Goal: Task Accomplishment & Management: Use online tool/utility

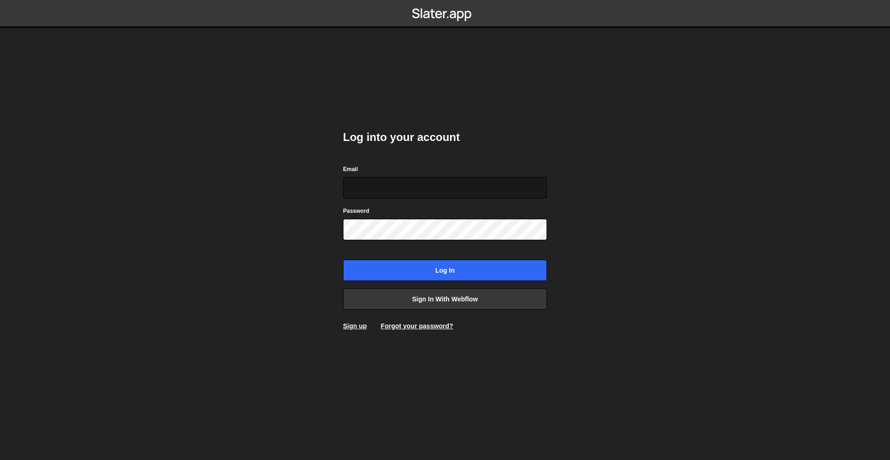
type input "[PERSON_NAME][EMAIL_ADDRESS][DOMAIN_NAME]"
click at [456, 191] on input "[PERSON_NAME][EMAIL_ADDRESS][DOMAIN_NAME]" at bounding box center [445, 187] width 204 height 21
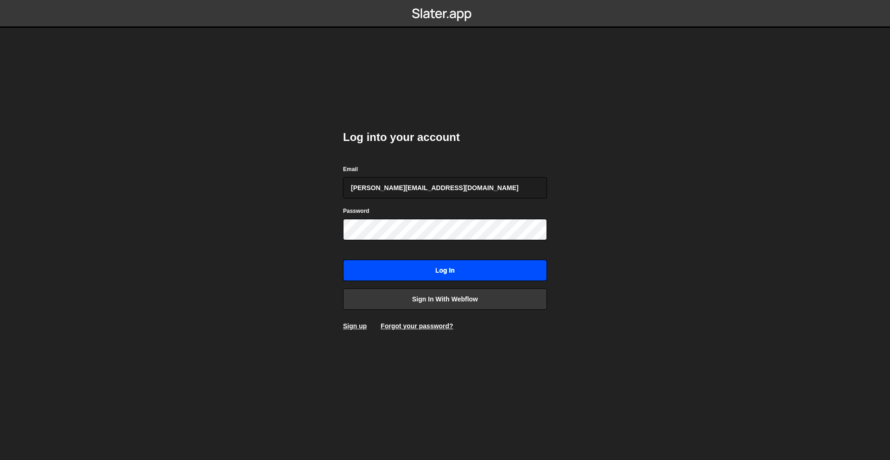
click at [465, 272] on input "Log in" at bounding box center [445, 270] width 204 height 21
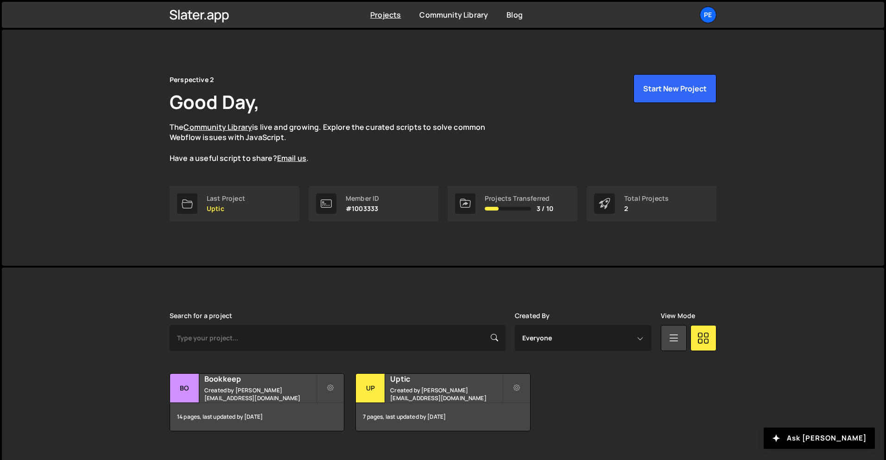
scroll to position [6, 0]
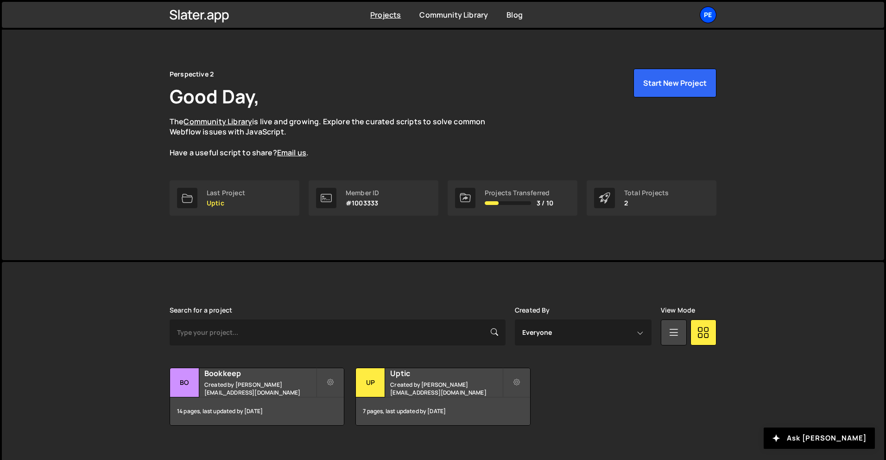
click at [714, 17] on div "Pe" at bounding box center [708, 14] width 17 height 17
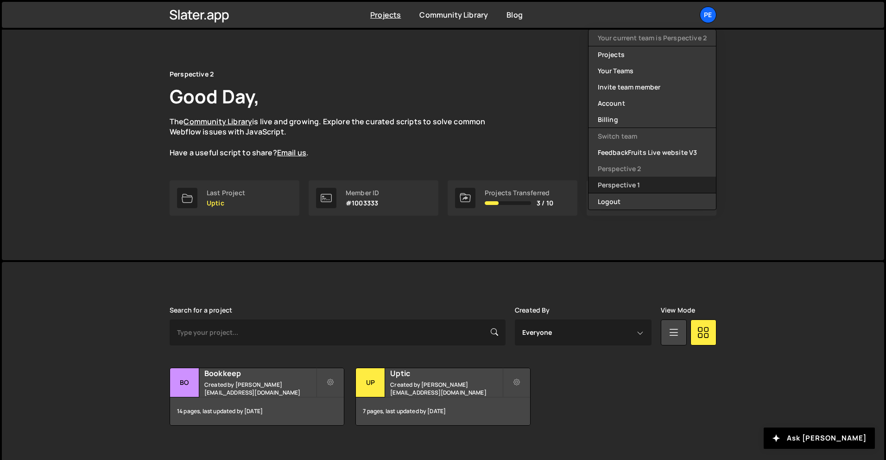
click at [632, 184] on link "Perspective 1" at bounding box center [652, 185] width 127 height 16
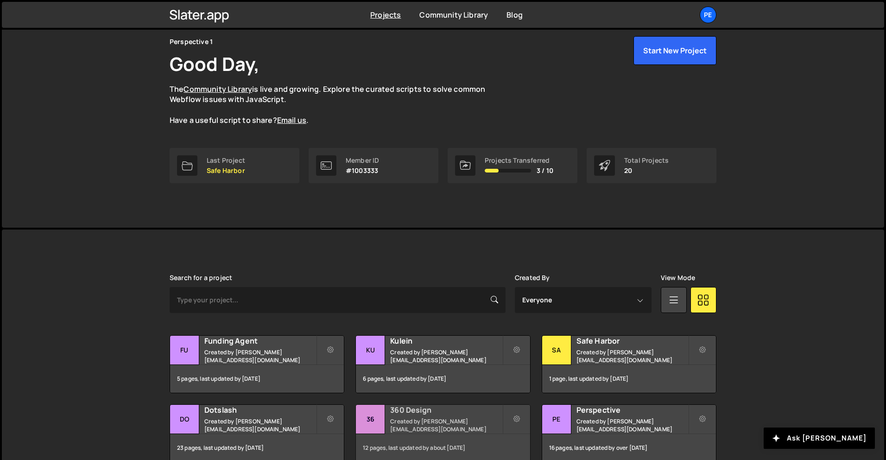
scroll to position [174, 0]
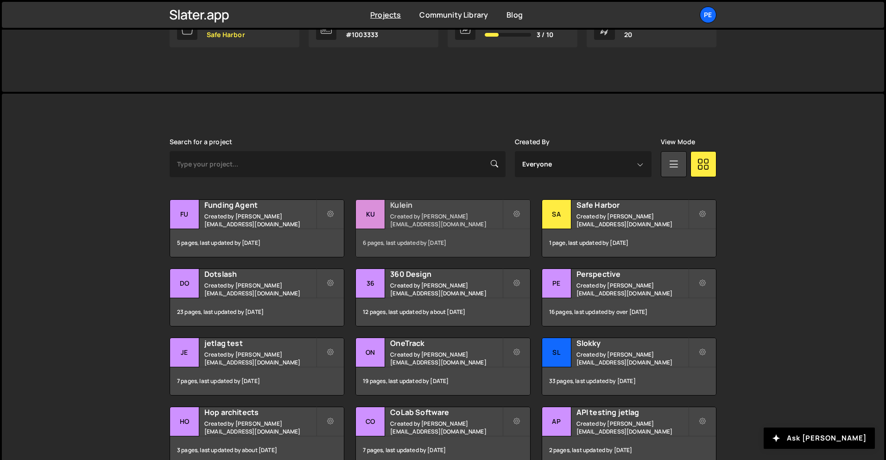
click at [443, 205] on h2 "Kulein" at bounding box center [446, 205] width 112 height 10
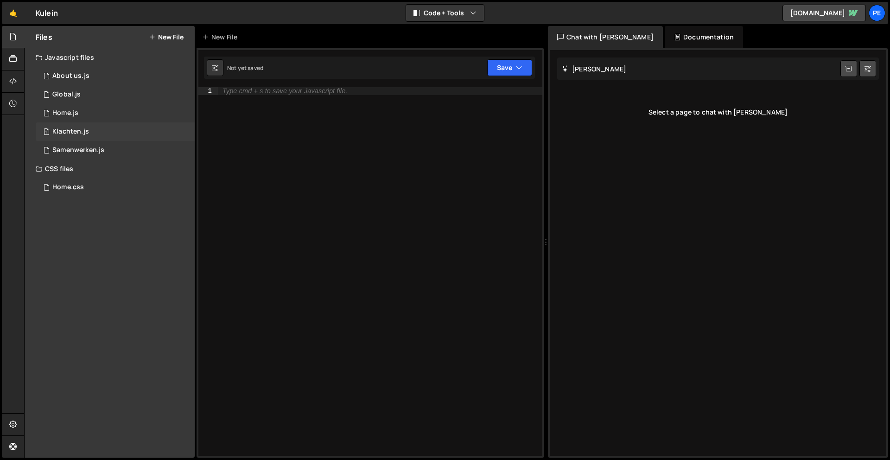
click at [73, 133] on div "Klachten.js" at bounding box center [70, 131] width 37 height 8
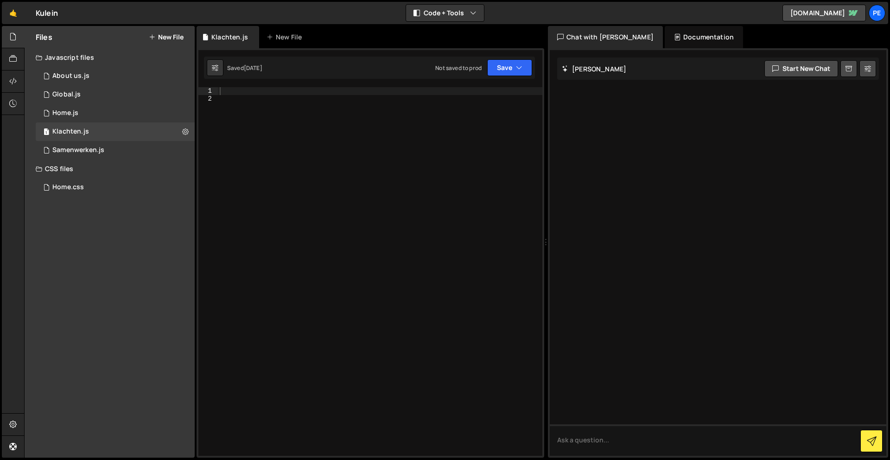
click at [295, 139] on div at bounding box center [380, 279] width 324 height 384
click at [285, 88] on div at bounding box center [380, 279] width 324 height 384
paste textarea "});"
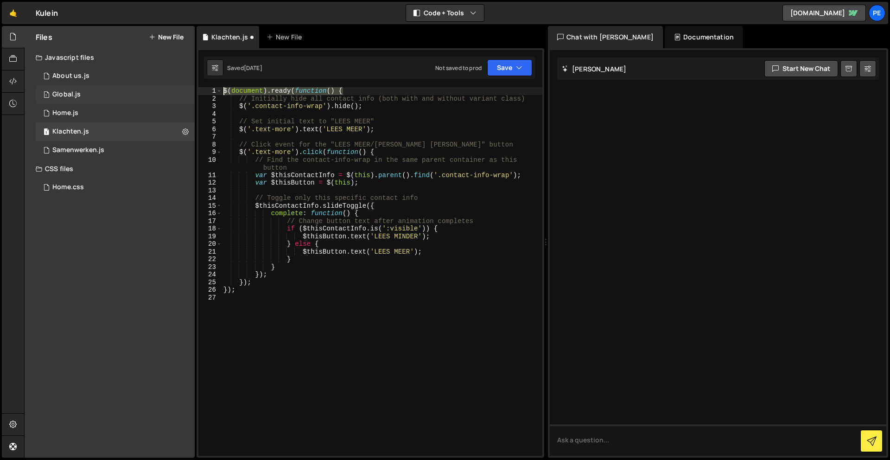
drag, startPoint x: 367, startPoint y: 87, endPoint x: 177, endPoint y: 89, distance: 190.0
click at [177, 89] on div "Files New File Javascript files 1 About us.js 0 1 Global.js 0 1 Home.js 0 1 1" at bounding box center [457, 242] width 866 height 432
type textarea "$(document).ready(function() {"
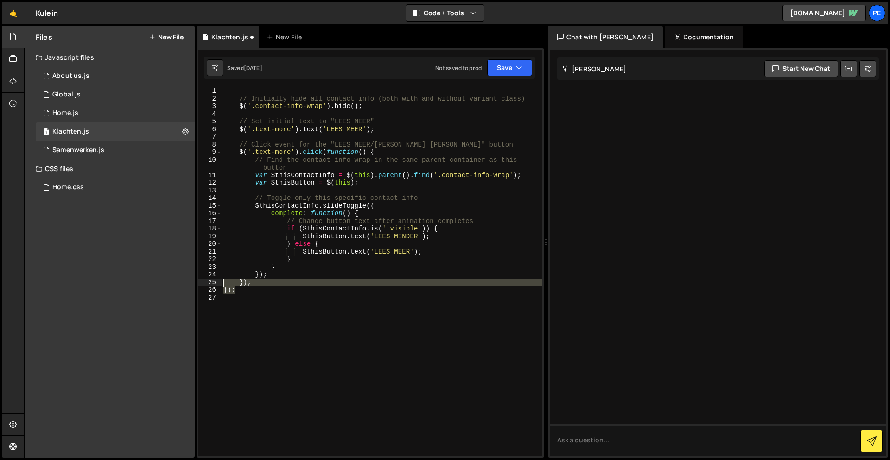
drag, startPoint x: 234, startPoint y: 291, endPoint x: 169, endPoint y: 285, distance: 64.7
click at [169, 285] on div "Files New File Javascript files 1 About us.js 0 1 Global.js 0 1 Home.js 0 1 1" at bounding box center [457, 242] width 866 height 432
type textarea "}); });"
click at [276, 289] on div "// Initially hide all contact info (both with and without variant class) $ ( '.…" at bounding box center [382, 271] width 321 height 368
type textarea "});"
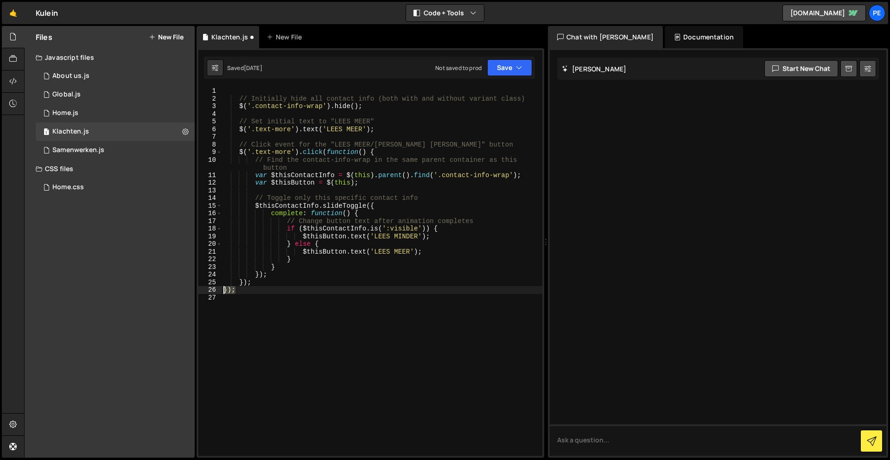
drag, startPoint x: 262, startPoint y: 291, endPoint x: 171, endPoint y: 288, distance: 90.9
click at [171, 288] on div "Files New File Javascript files 1 About us.js 0 1 Global.js 0 1 Home.js 0 1 1" at bounding box center [457, 242] width 866 height 432
click at [519, 61] on button "Save" at bounding box center [509, 67] width 45 height 17
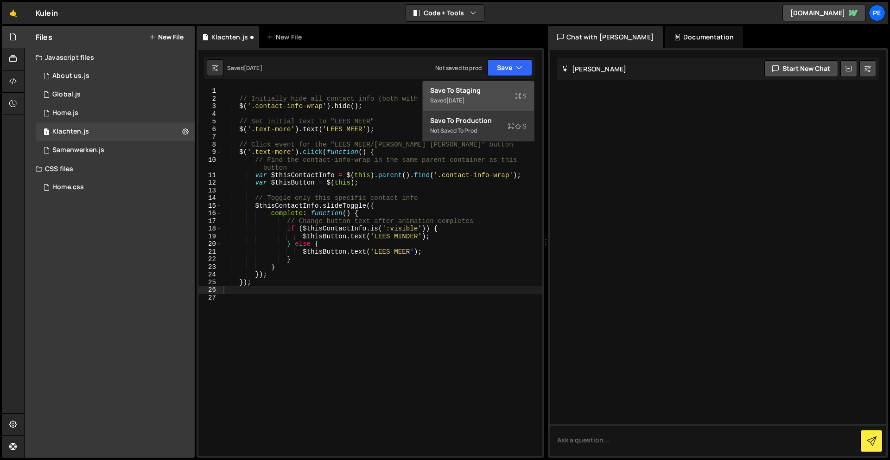
click at [497, 101] on div "Saved 3 weeks ago" at bounding box center [478, 100] width 96 height 11
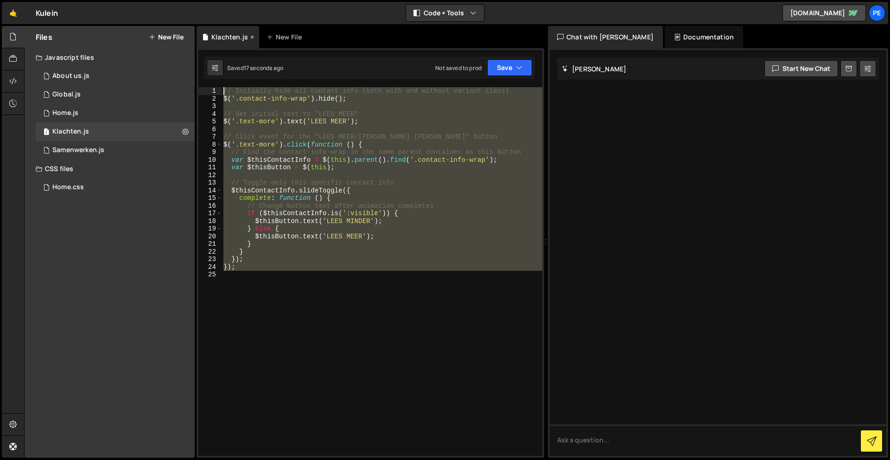
drag, startPoint x: 310, startPoint y: 300, endPoint x: 233, endPoint y: 36, distance: 275.1
click at [233, 36] on div "Debug Explain Copy Klachten.js New File Saved 17 seconds ago Not saved to prod …" at bounding box center [370, 242] width 348 height 432
paste textarea "}"
type textarea "});"
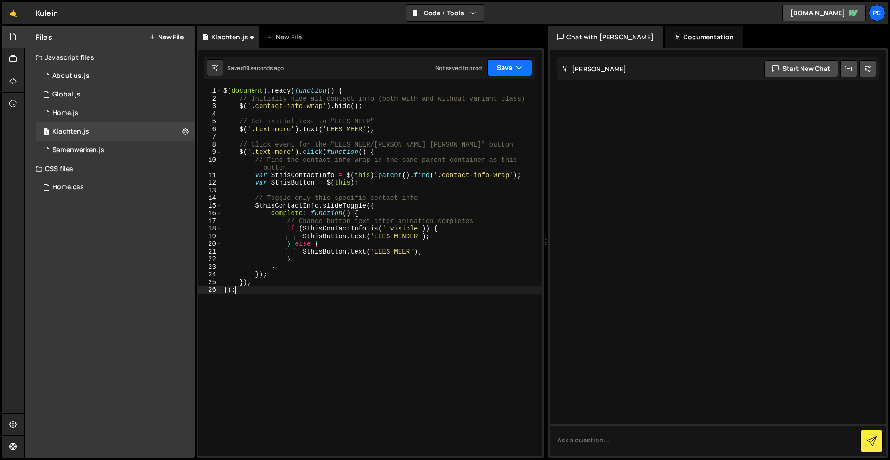
click at [498, 65] on button "Save" at bounding box center [509, 67] width 45 height 17
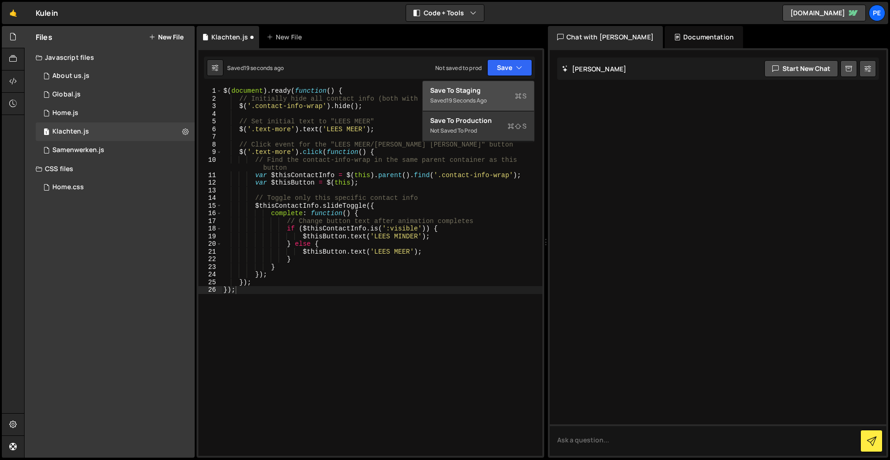
click at [460, 95] on div "Saved 19 seconds ago" at bounding box center [478, 100] width 96 height 11
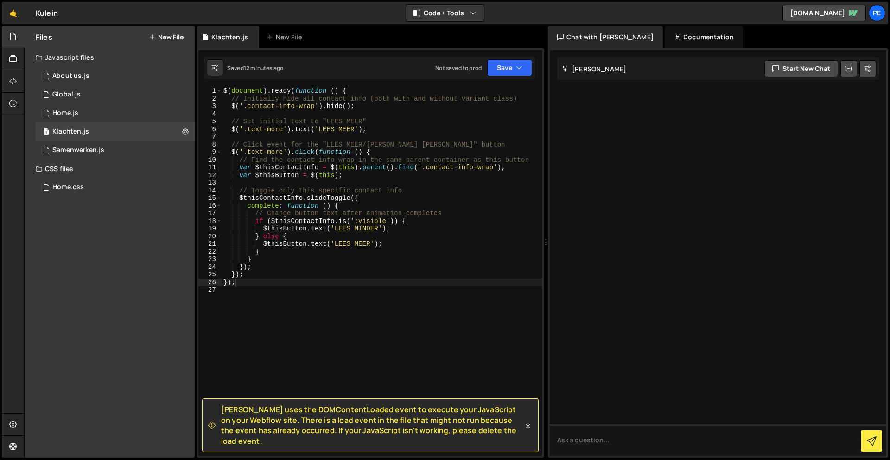
click at [277, 296] on div "$ ( document ) . ready ( function ( ) { // Initially hide all contact info (bot…" at bounding box center [382, 279] width 321 height 384
click at [181, 37] on button "New File" at bounding box center [166, 36] width 35 height 7
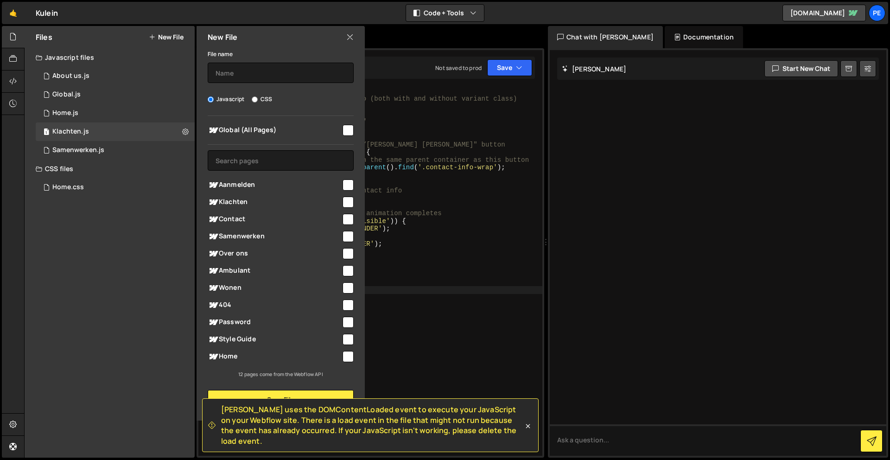
click at [251, 95] on div "Javascript CSS" at bounding box center [281, 99] width 146 height 9
click at [259, 99] on label "CSS" at bounding box center [262, 99] width 20 height 9
click at [258, 99] on input "CSS" at bounding box center [255, 99] width 6 height 6
radio input "true"
click at [348, 199] on input "checkbox" at bounding box center [347, 201] width 11 height 11
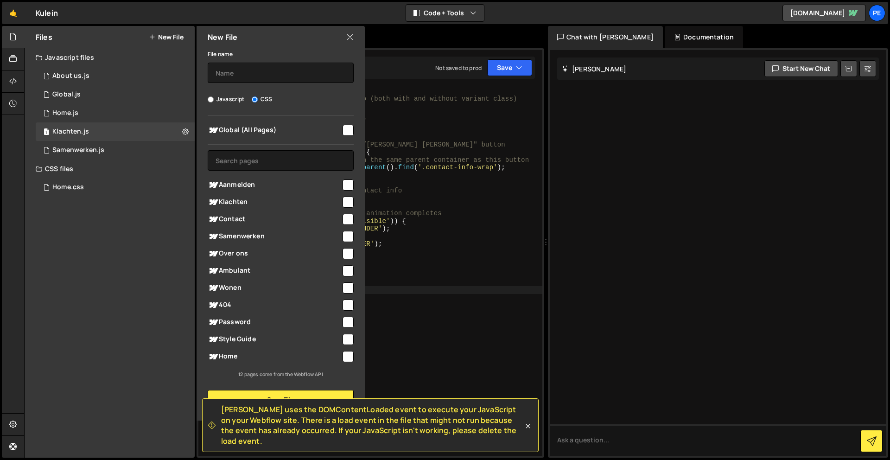
checkbox input "true"
click at [267, 59] on div "File name" at bounding box center [281, 65] width 146 height 35
click at [268, 64] on input "text" at bounding box center [281, 73] width 146 height 20
type input "Klachten"
click at [310, 392] on button "Save File" at bounding box center [281, 399] width 146 height 19
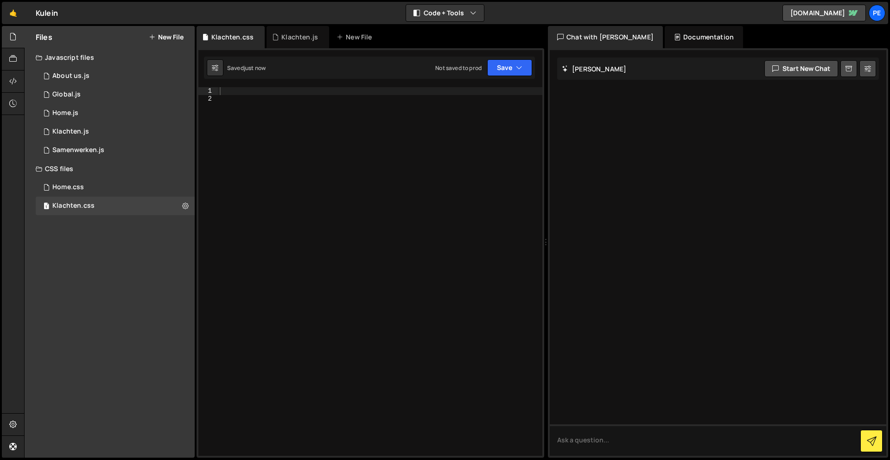
click at [282, 215] on div at bounding box center [380, 279] width 324 height 384
click at [284, 99] on div at bounding box center [380, 279] width 324 height 384
paste textarea "}"
type textarea "}"
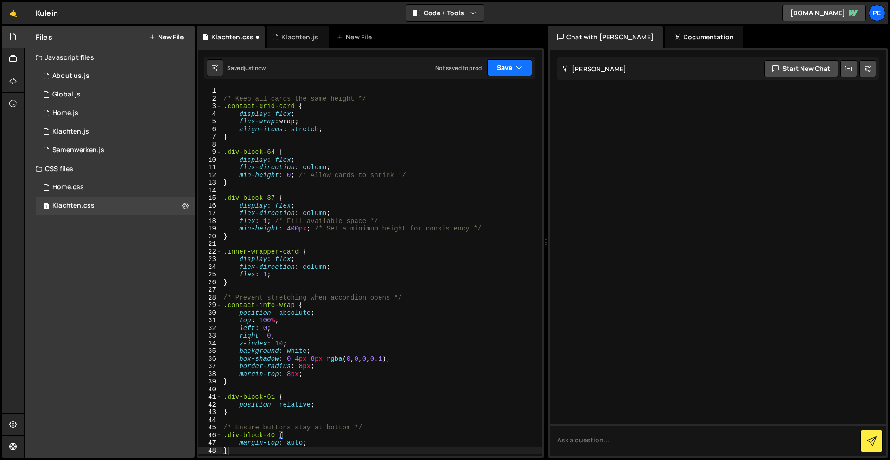
click at [501, 70] on button "Save" at bounding box center [509, 67] width 45 height 17
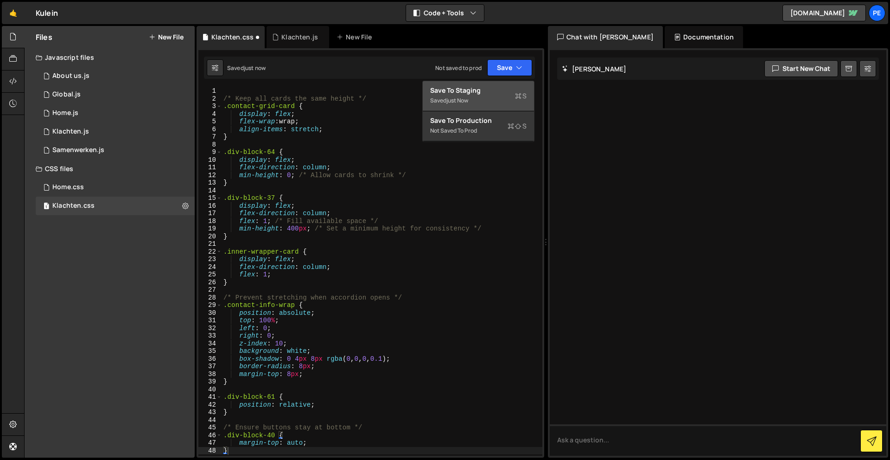
click at [489, 96] on div "Saved just now" at bounding box center [478, 100] width 96 height 11
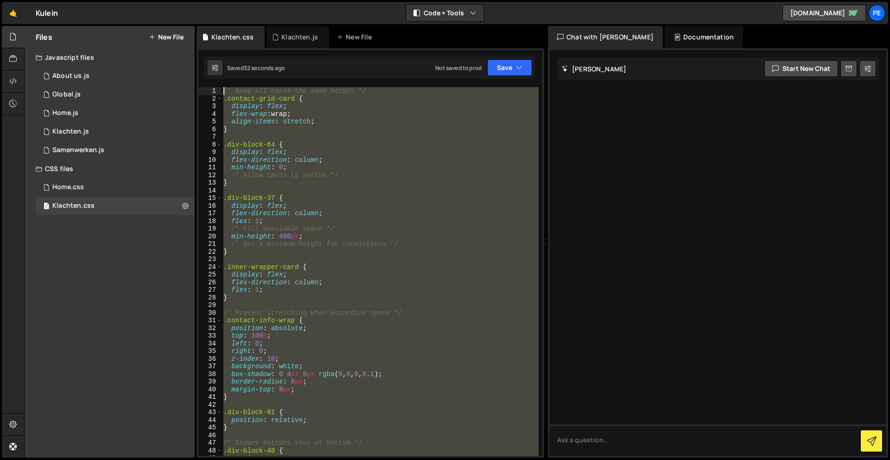
drag, startPoint x: 313, startPoint y: 372, endPoint x: 223, endPoint y: -41, distance: 422.6
click at [223, 0] on html "Projects Community Library Blog Pe Your current team is Perspective 1 Projects …" at bounding box center [445, 230] width 890 height 460
paste textarea "}"
type textarea "}"
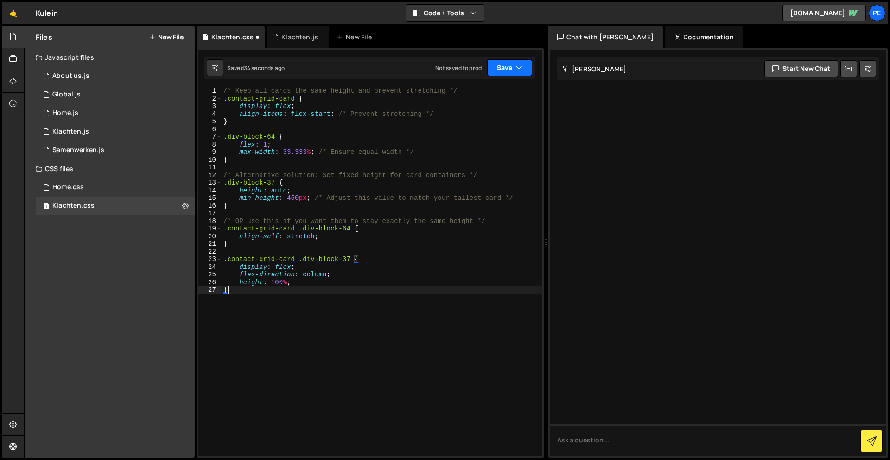
click at [507, 66] on button "Save" at bounding box center [509, 67] width 45 height 17
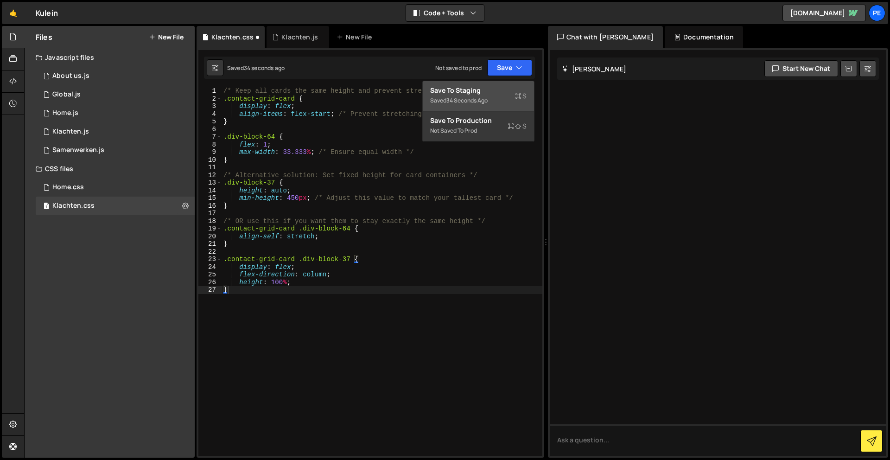
click at [484, 94] on div "Save to Staging S" at bounding box center [478, 90] width 96 height 9
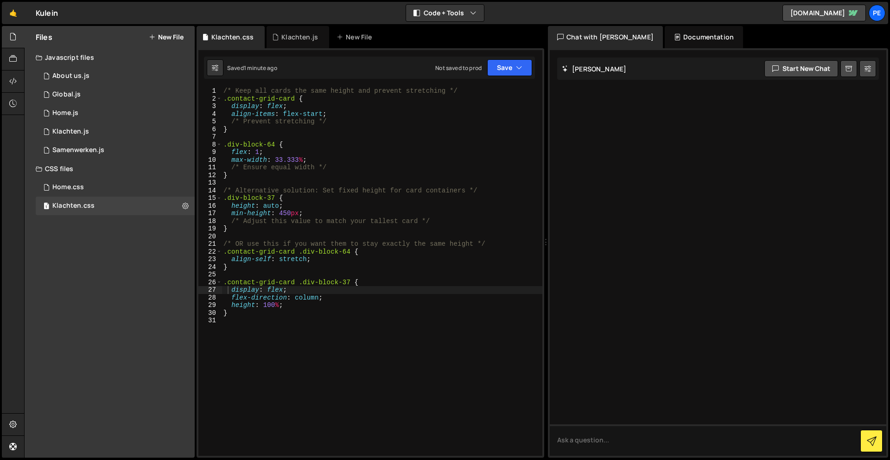
click at [303, 362] on div "/* Keep all cards the same height and prevent stretching */ .contact-grid-card …" at bounding box center [382, 279] width 321 height 384
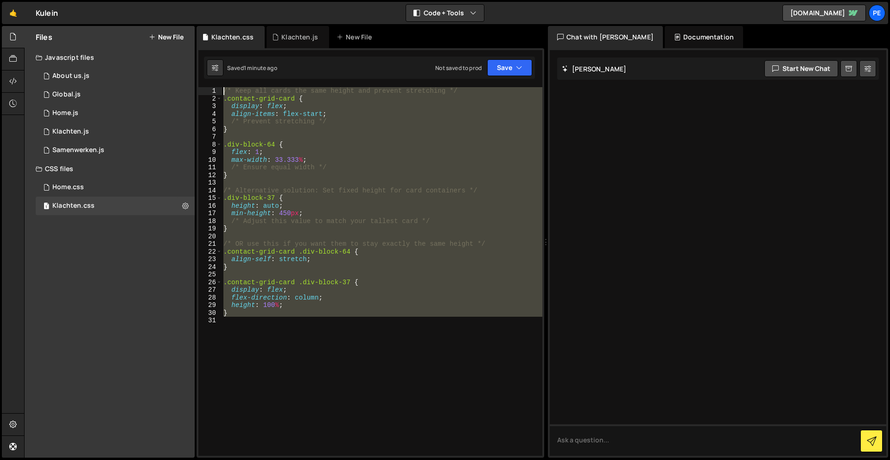
drag, startPoint x: 301, startPoint y: 361, endPoint x: 242, endPoint y: -15, distance: 380.0
click at [242, 0] on html "Projects Community Library Blog Pe Your current team is Perspective 1 Projects …" at bounding box center [445, 230] width 890 height 460
paste textarea "}"
type textarea "}"
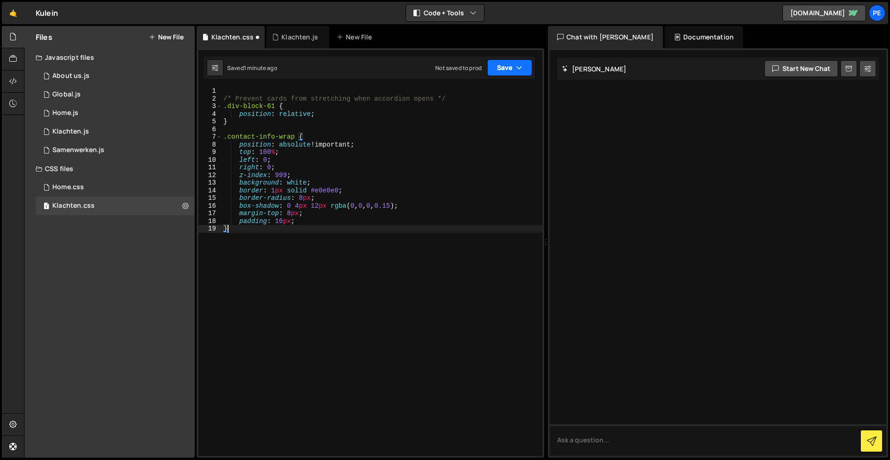
click at [506, 67] on button "Save" at bounding box center [509, 67] width 45 height 17
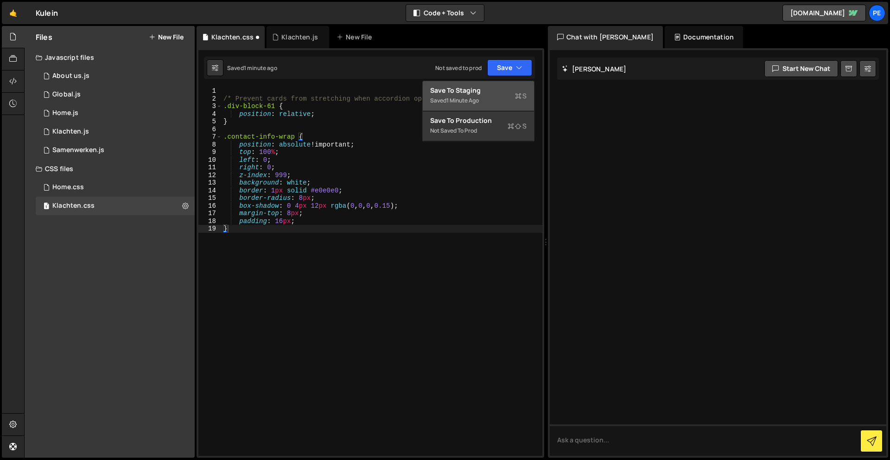
click at [499, 86] on div "Save to Staging S" at bounding box center [478, 90] width 96 height 9
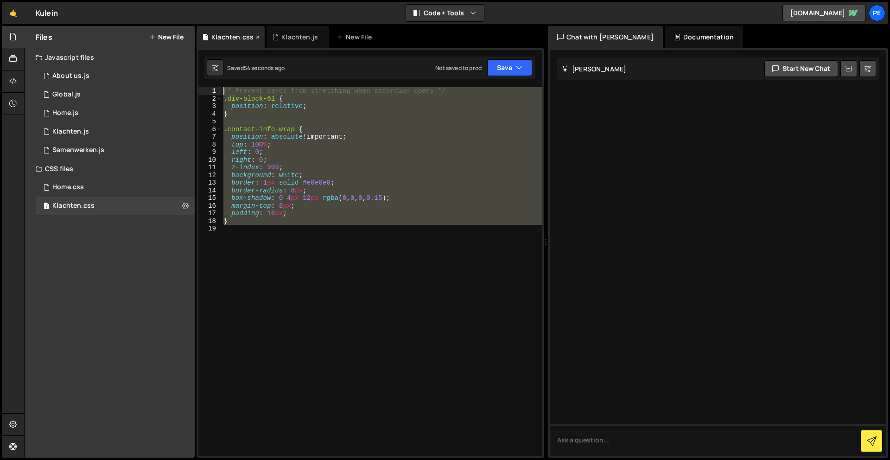
drag, startPoint x: 271, startPoint y: 269, endPoint x: 234, endPoint y: 35, distance: 236.9
click at [234, 35] on div "Debug Explain Copy Klachten.css Klachten.js New File Saved 54 seconds ago Not s…" at bounding box center [370, 242] width 348 height 432
paste textarea "}"
type textarea "}"
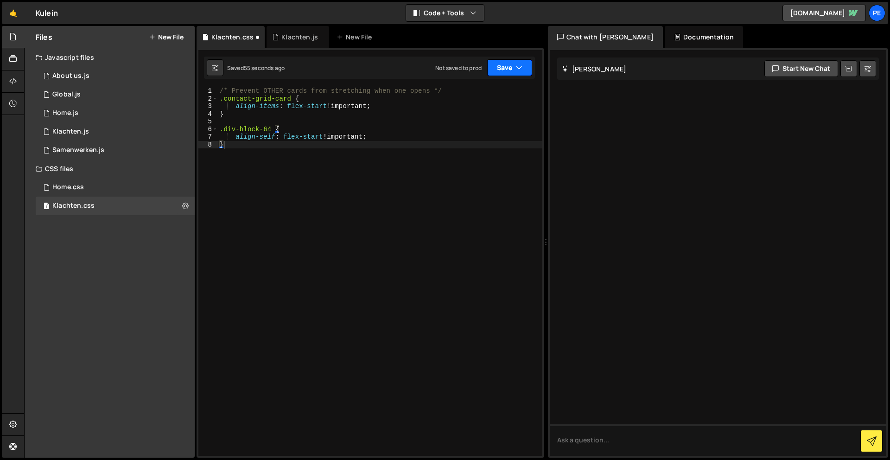
drag, startPoint x: 504, startPoint y: 62, endPoint x: 486, endPoint y: 78, distance: 24.3
click at [504, 62] on button "Save" at bounding box center [509, 67] width 45 height 17
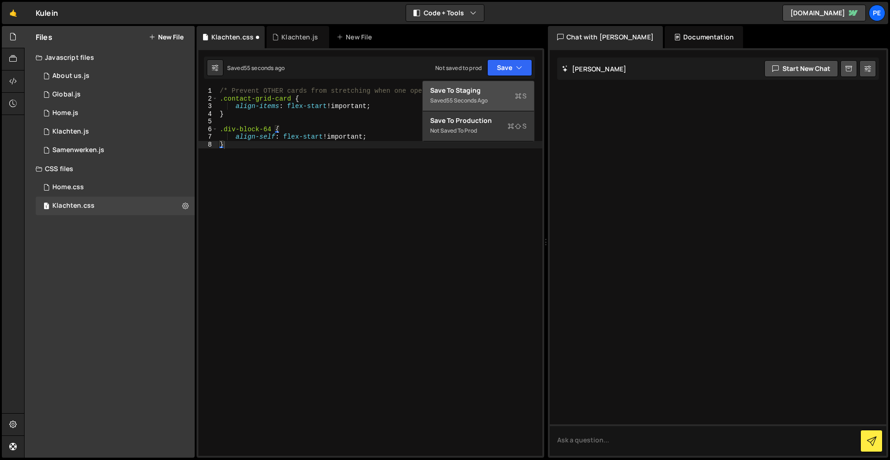
click at [478, 84] on button "Save to Staging S Saved 55 seconds ago" at bounding box center [478, 96] width 111 height 30
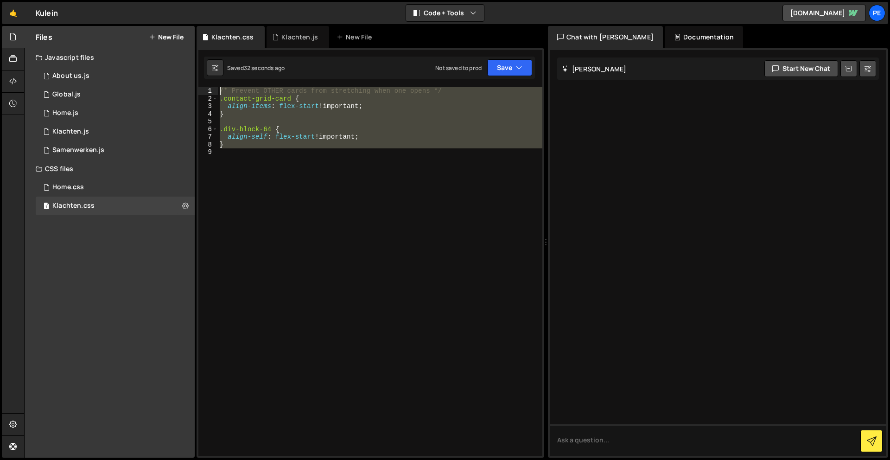
drag, startPoint x: 325, startPoint y: 256, endPoint x: 239, endPoint y: 61, distance: 213.3
click at [239, 61] on div "Debug Explain Copy Klachten.css Klachten.js New File Saved 32 seconds ago Not s…" at bounding box center [370, 242] width 348 height 432
paste textarea "}"
type textarea "}"
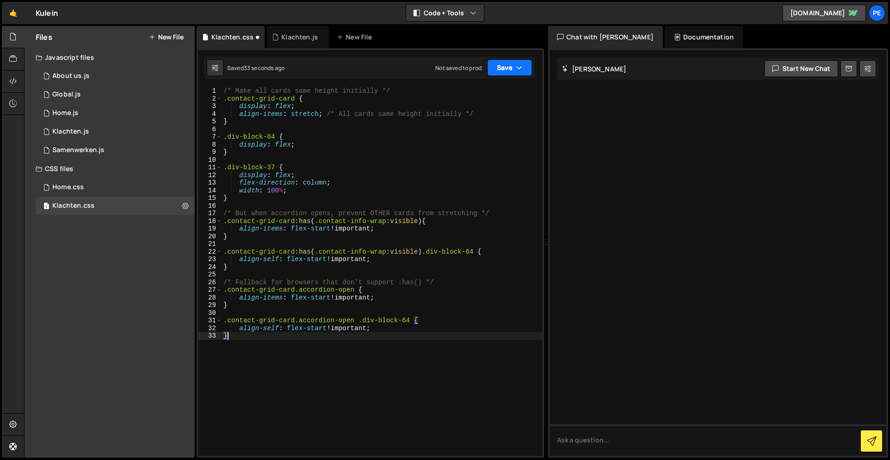
click at [503, 61] on button "Save" at bounding box center [509, 67] width 45 height 17
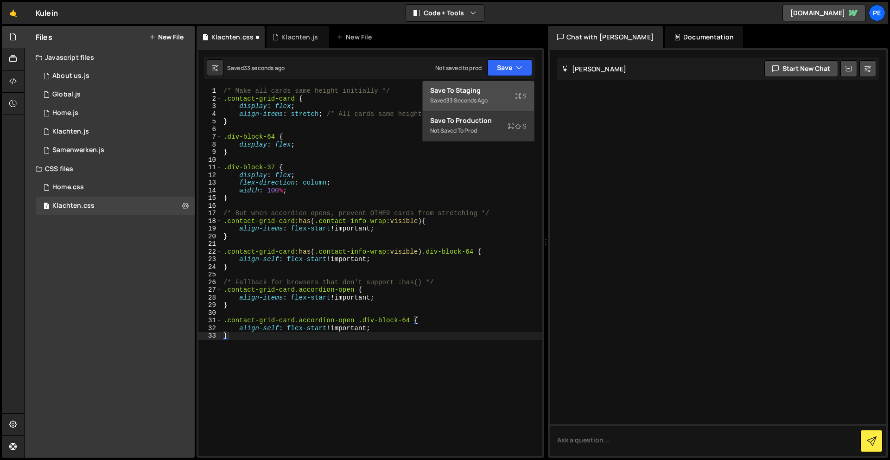
click at [495, 84] on button "Save to Staging S Saved 33 seconds ago" at bounding box center [478, 96] width 111 height 30
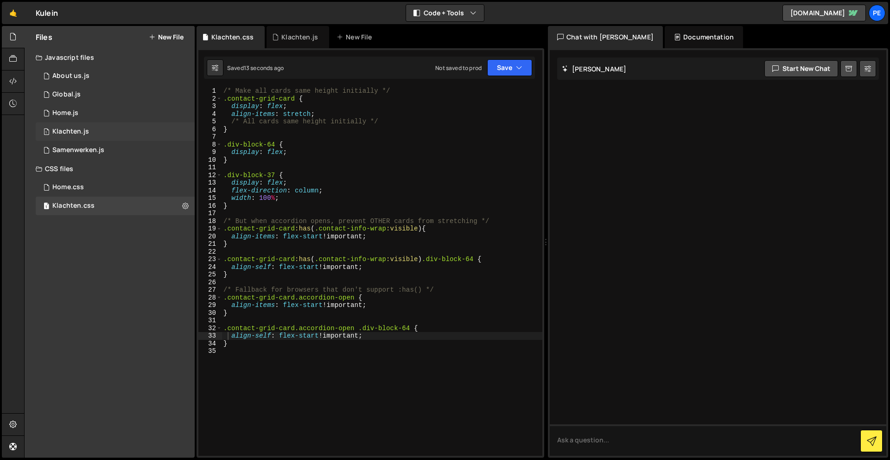
click at [111, 128] on div "1 Klachten.js 0" at bounding box center [115, 131] width 159 height 19
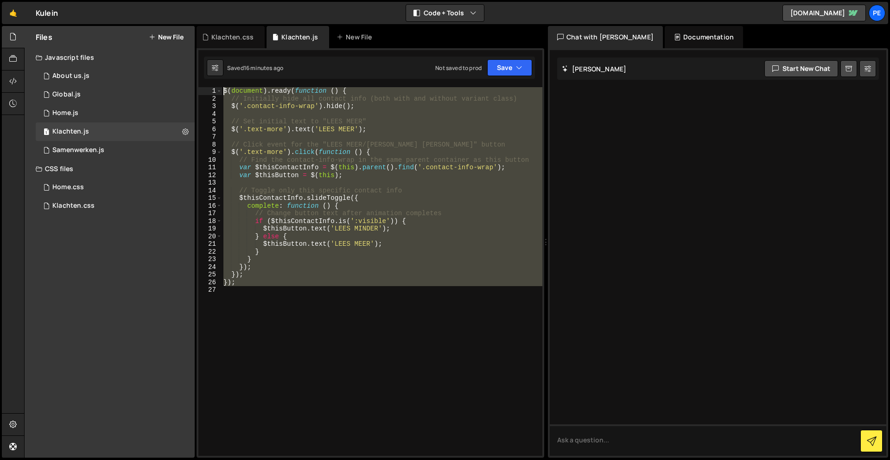
drag, startPoint x: 349, startPoint y: 371, endPoint x: 245, endPoint y: -34, distance: 417.8
click at [245, 0] on html "Projects Community Library Blog Pe Your current team is Perspective 1 Projects …" at bounding box center [445, 230] width 890 height 460
paste textarea "});"
type textarea "});"
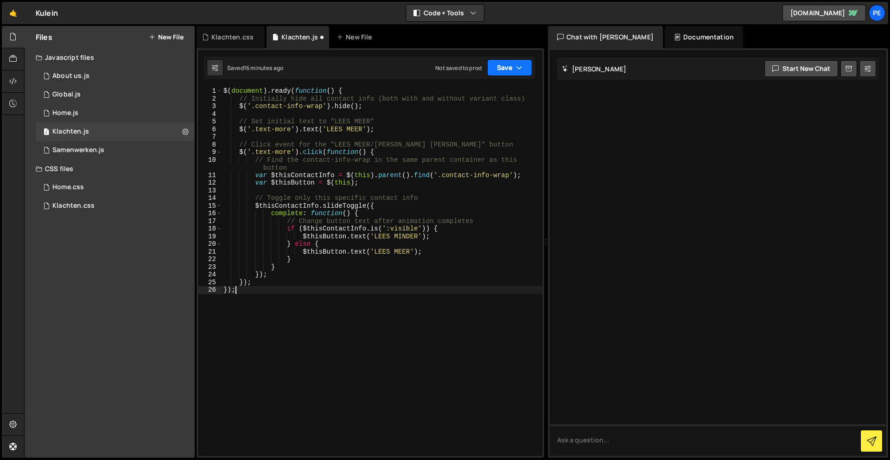
click at [505, 68] on button "Save" at bounding box center [509, 67] width 45 height 17
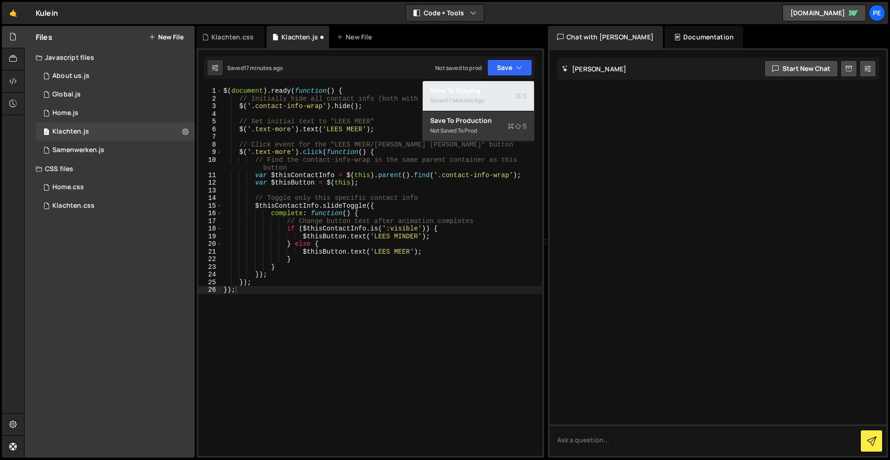
click at [469, 97] on div "17 minutes ago" at bounding box center [465, 100] width 38 height 8
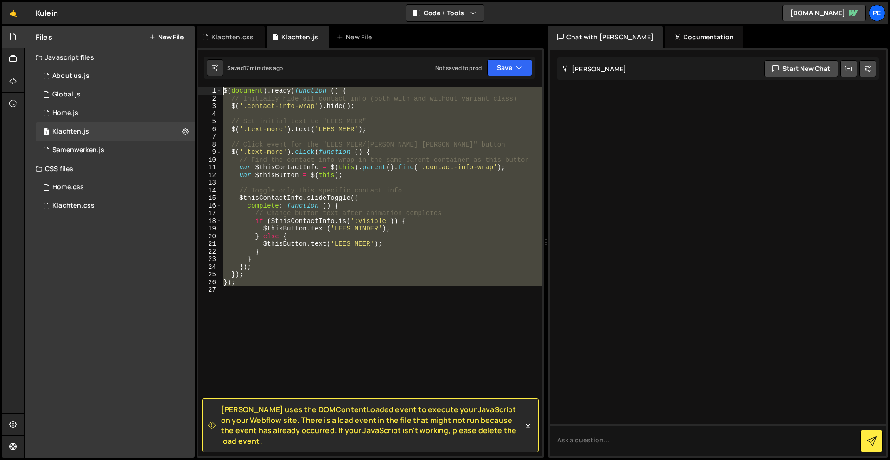
drag, startPoint x: 294, startPoint y: 310, endPoint x: 269, endPoint y: 54, distance: 257.0
click at [269, 54] on div "Slater uses the DOMContentLoaded event to execute your JavaScript on your Webfl…" at bounding box center [370, 252] width 348 height 409
type textarea "$(document).ready(function () { // Initially hide all contact info (both with a…"
click at [93, 208] on div "Klachten.css" at bounding box center [73, 206] width 42 height 8
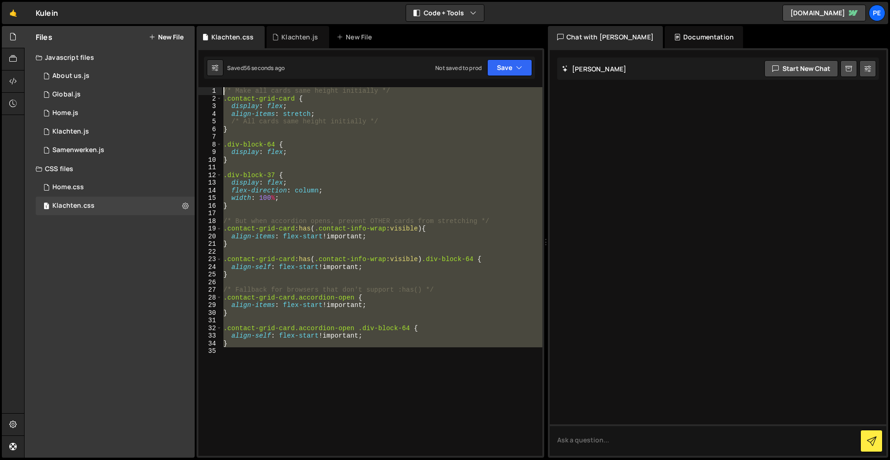
drag, startPoint x: 308, startPoint y: 386, endPoint x: 240, endPoint y: 13, distance: 380.1
click at [240, 13] on div "Hold on a sec... Are you certain you wish to leave this page? Any changes you'v…" at bounding box center [445, 230] width 890 height 460
paste textarea "}"
type textarea "}"
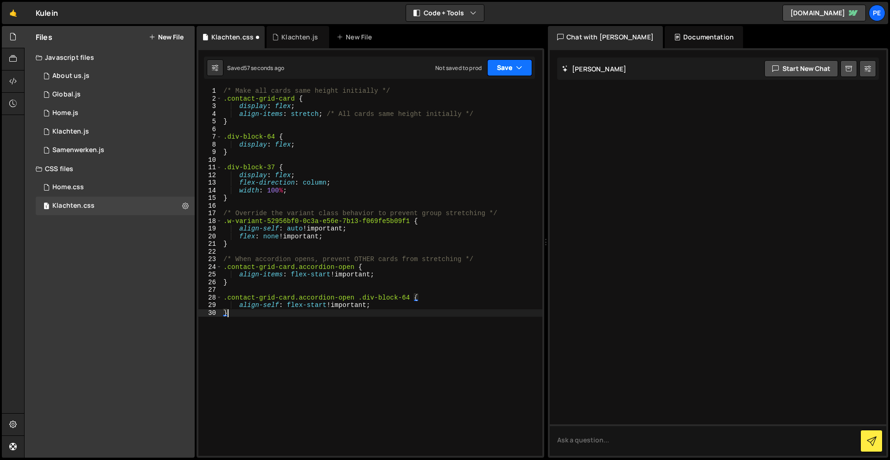
click at [494, 70] on button "Save" at bounding box center [509, 67] width 45 height 17
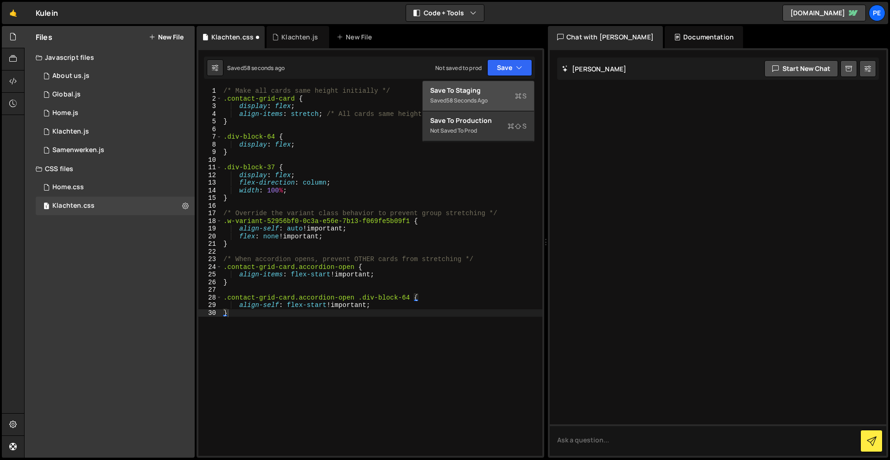
click at [482, 99] on div "58 seconds ago" at bounding box center [466, 100] width 41 height 8
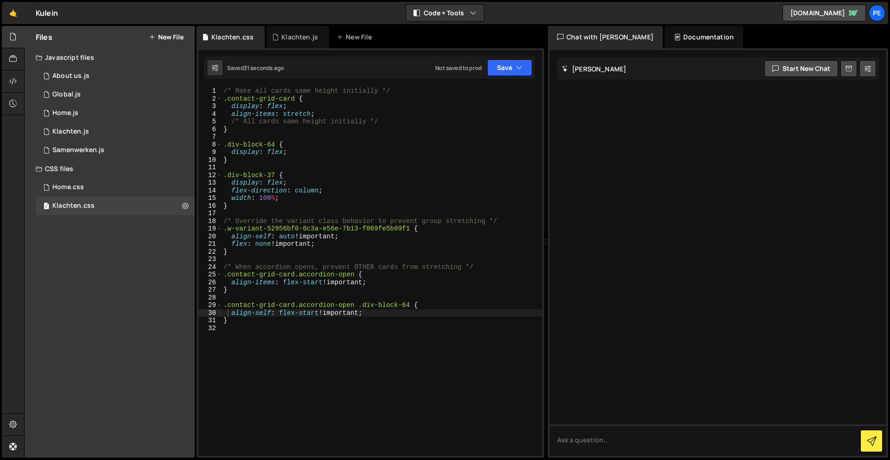
click at [285, 361] on div "/* Make all cards same height initially */ .contact-grid-card { display : flex …" at bounding box center [382, 279] width 321 height 384
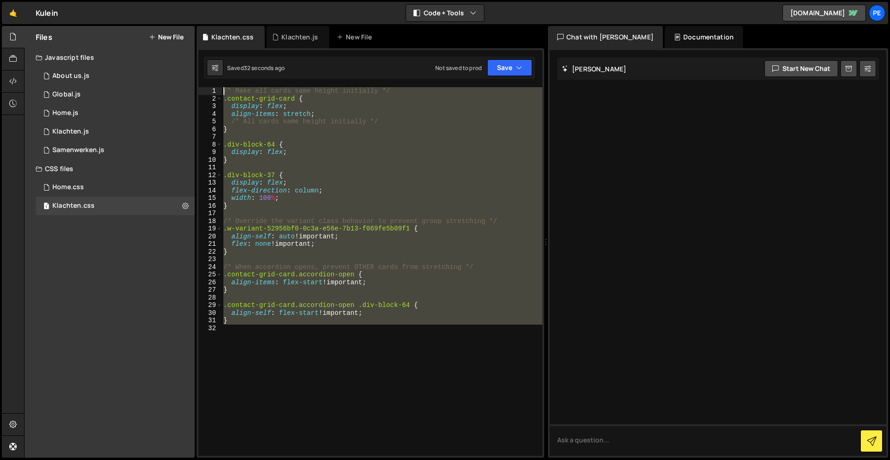
drag, startPoint x: 276, startPoint y: 370, endPoint x: 296, endPoint y: -27, distance: 398.1
click at [296, 0] on html "Projects Community Library Blog Pe Your current team is Perspective 1 Projects …" at bounding box center [445, 230] width 890 height 460
paste textarea "}"
type textarea "}"
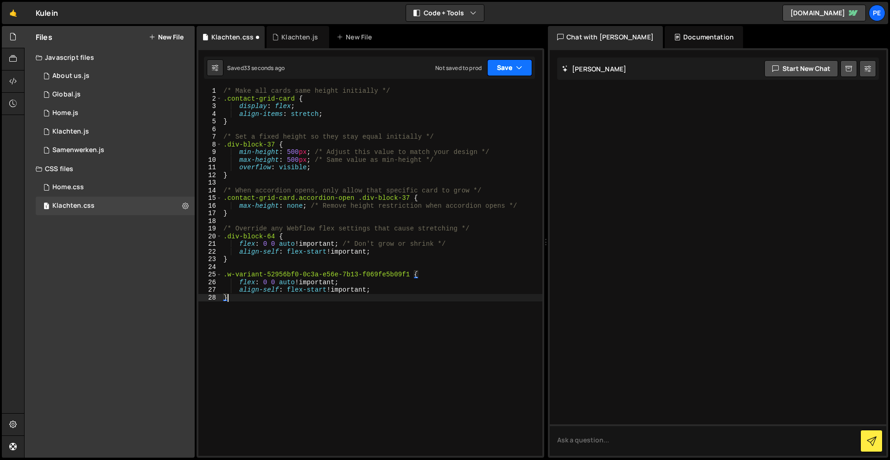
click at [493, 70] on button "Save" at bounding box center [509, 67] width 45 height 17
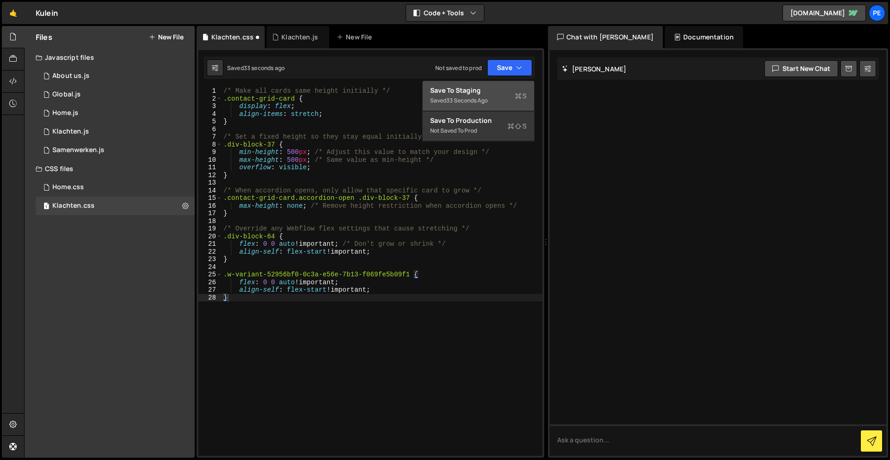
click at [466, 98] on div "33 seconds ago" at bounding box center [466, 100] width 41 height 8
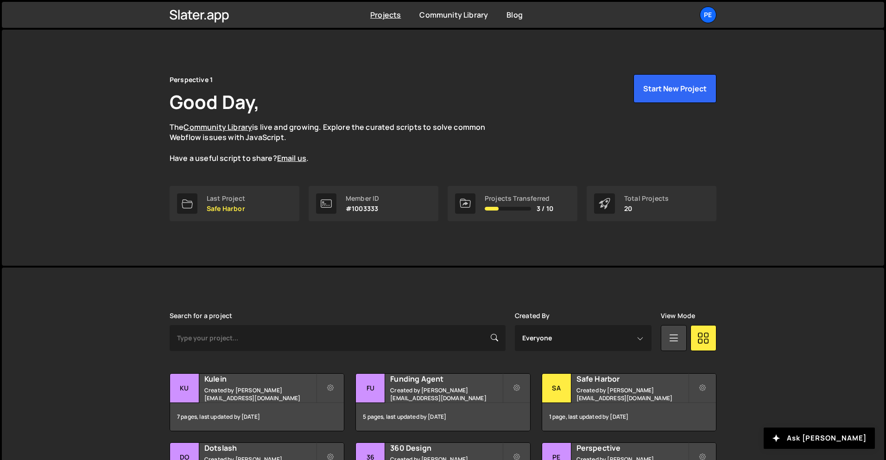
scroll to position [32, 0]
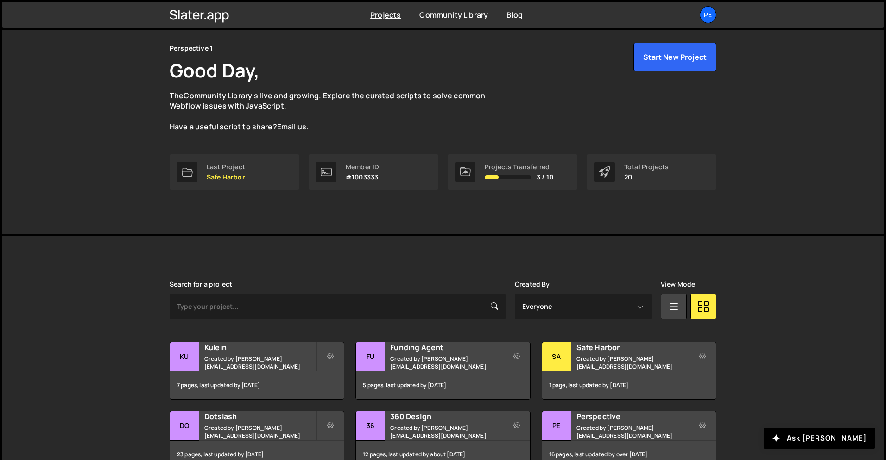
click at [242, 336] on div "Search for a project Created By Everyone [EMAIL_ADDRESS][DOMAIN_NAME] View Mode…" at bounding box center [443, 457] width 547 height 354
click at [251, 348] on h2 "Kulein" at bounding box center [260, 347] width 112 height 10
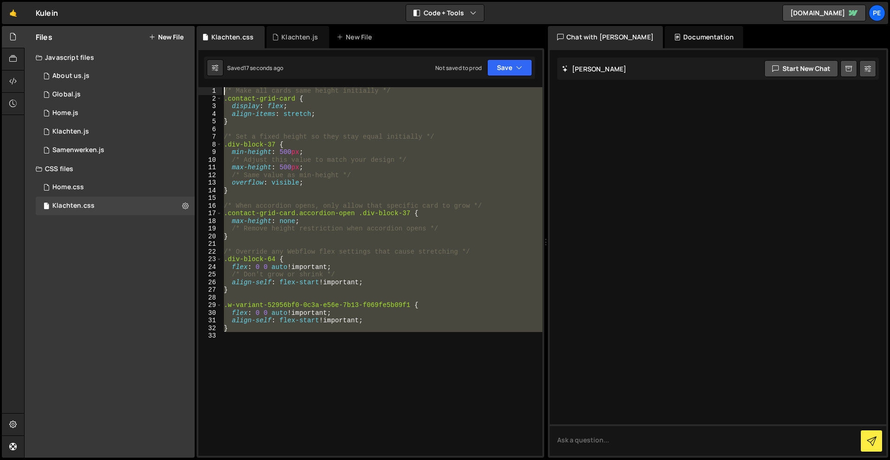
drag, startPoint x: 311, startPoint y: 373, endPoint x: 234, endPoint y: 51, distance: 331.7
click at [234, 51] on div "XXXXXXXXXXXXXXXXXXXXXXXXXXXXXXXXXXXXXXXXXXXXXXXXXXXXXXXXXXXXXXXXXXXXXXXXXXXXXXX…" at bounding box center [370, 252] width 348 height 409
type textarea "/* Make all cards same height initially */ .contact-grid-card {"
click at [308, 371] on div "/* Make all cards same height initially */ .contact-grid-card { display : flex …" at bounding box center [382, 271] width 320 height 368
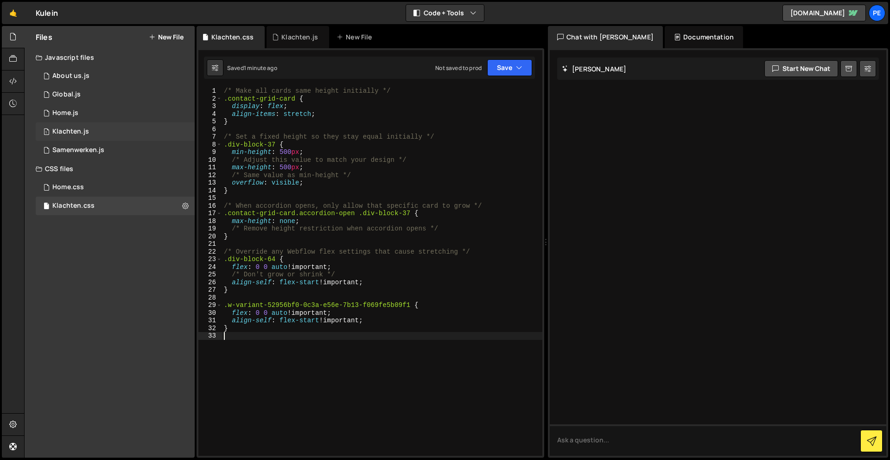
click at [83, 129] on div "Klachten.js" at bounding box center [70, 131] width 37 height 8
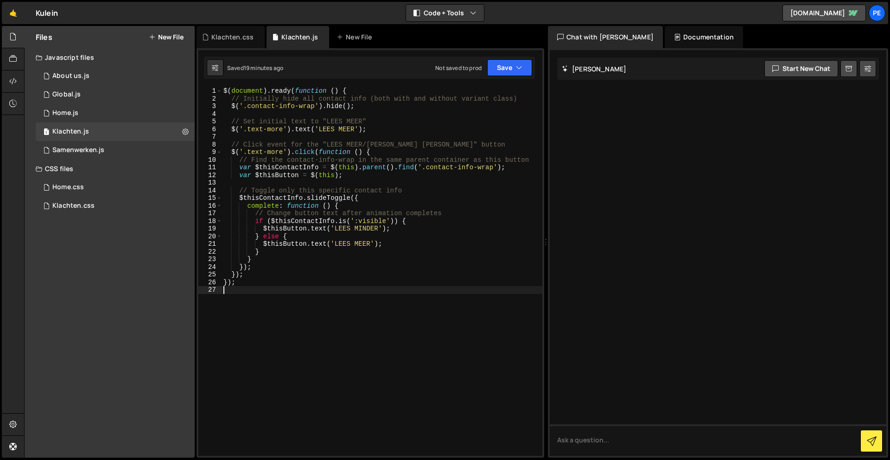
drag, startPoint x: 428, startPoint y: 367, endPoint x: 423, endPoint y: 367, distance: 5.2
click at [428, 367] on div "$ ( document ) . ready ( function ( ) { // Initially hide all contact info (bot…" at bounding box center [382, 279] width 321 height 384
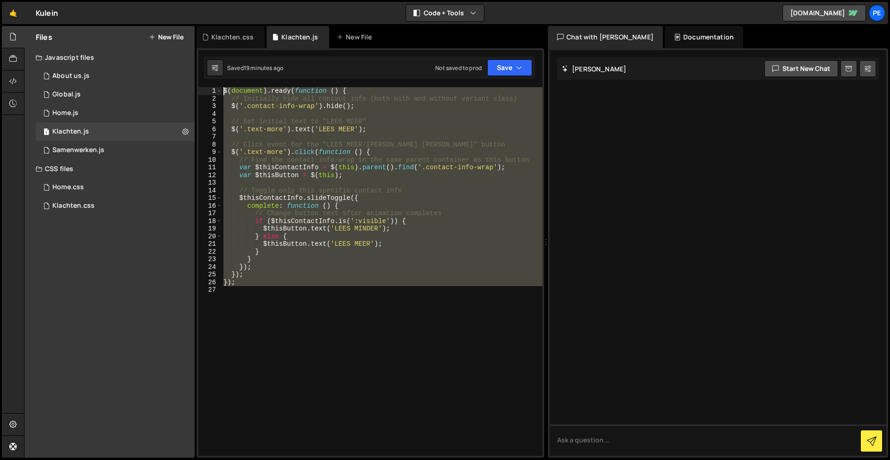
drag, startPoint x: 306, startPoint y: 140, endPoint x: 297, endPoint y: 0, distance: 140.2
click at [297, 0] on div "Hold on a sec... Are you certain you wish to leave this page? Any changes you'v…" at bounding box center [445, 230] width 890 height 460
paste textarea "});"
type textarea "});"
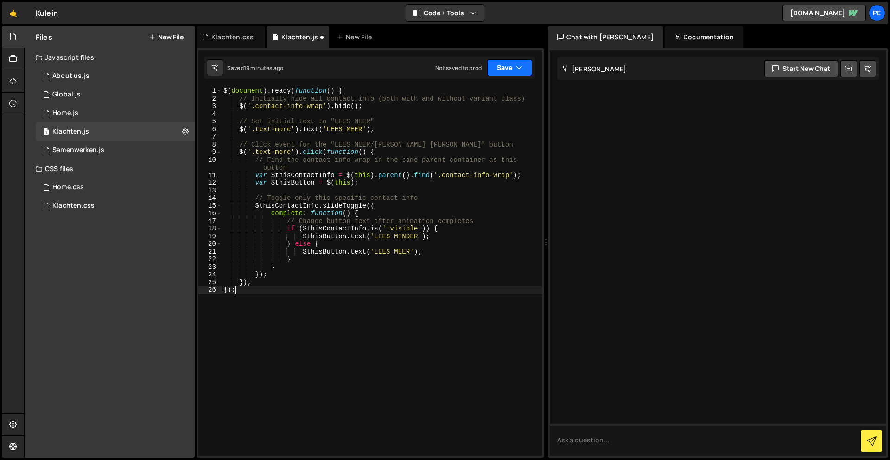
click at [506, 68] on button "Save" at bounding box center [509, 67] width 45 height 17
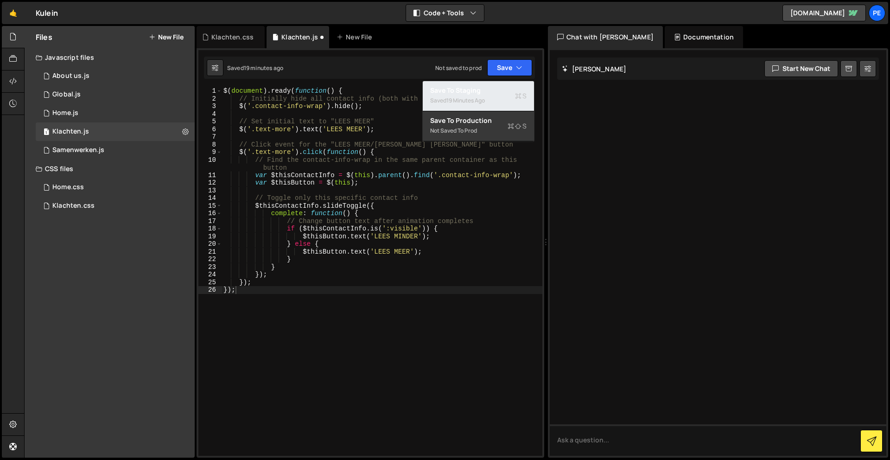
drag, startPoint x: 497, startPoint y: 84, endPoint x: 479, endPoint y: 83, distance: 18.1
click at [497, 85] on button "Save to Staging S Saved 19 minutes ago" at bounding box center [478, 96] width 111 height 30
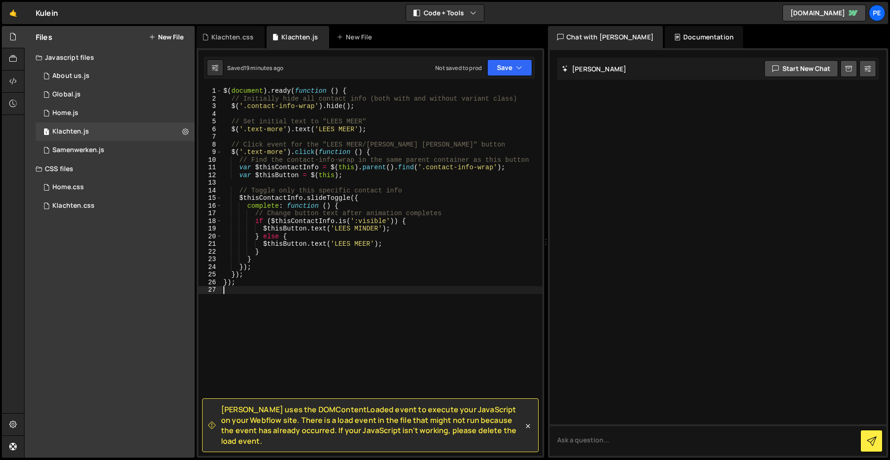
drag, startPoint x: 305, startPoint y: 386, endPoint x: 301, endPoint y: 380, distance: 6.3
click at [304, 385] on div "$ ( document ) . ready ( function ( ) { // Initially hide all contact info (bot…" at bounding box center [382, 279] width 321 height 384
click at [57, 208] on div "Klachten.css" at bounding box center [73, 206] width 42 height 8
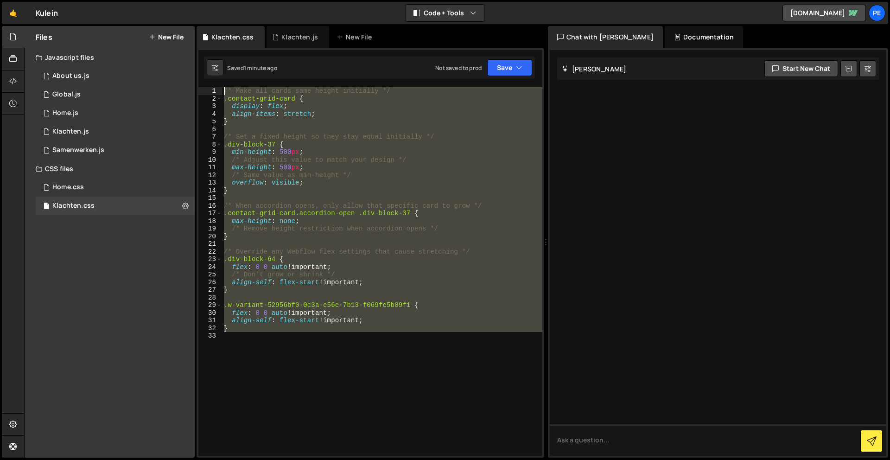
drag, startPoint x: 333, startPoint y: 363, endPoint x: 277, endPoint y: -41, distance: 407.5
click at [277, 0] on html "Projects Community Library Blog Pe Your current team is Perspective 1 Projects …" at bounding box center [445, 230] width 890 height 460
paste textarea "}"
type textarea "}"
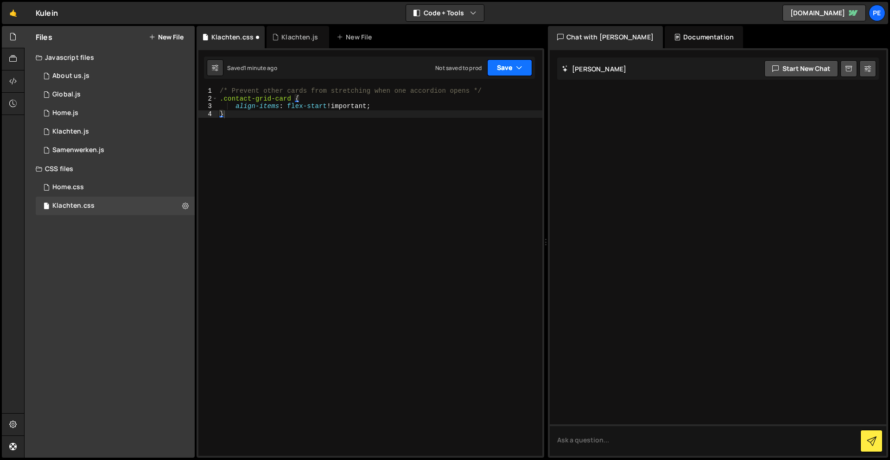
click at [506, 71] on button "Save" at bounding box center [509, 67] width 45 height 17
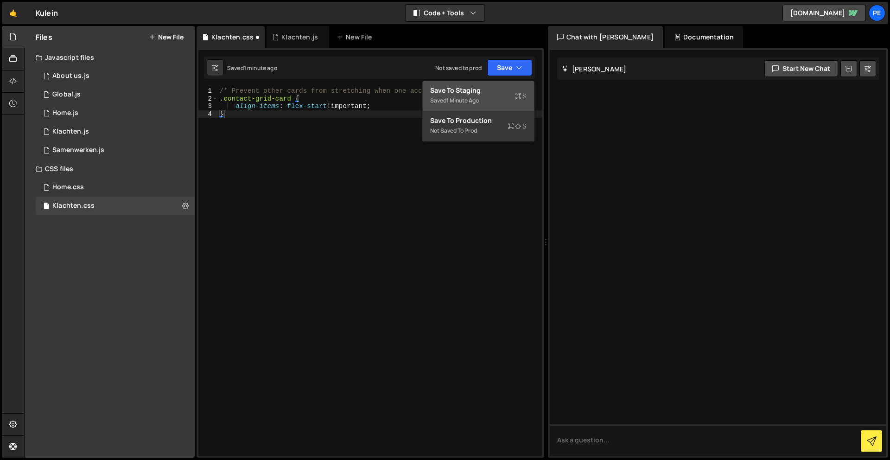
click at [438, 97] on div "Saved 1 minute ago" at bounding box center [478, 100] width 96 height 11
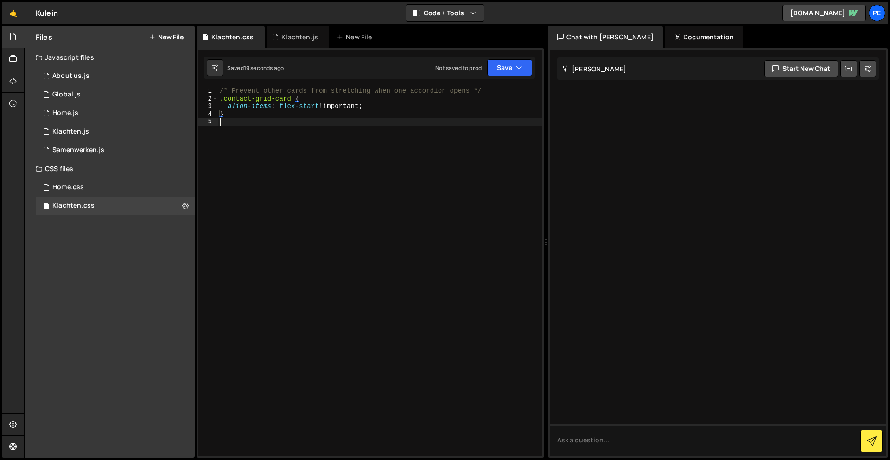
drag, startPoint x: 352, startPoint y: 148, endPoint x: 337, endPoint y: 158, distance: 18.0
click at [352, 148] on div "/* Prevent other cards from stretching when one accordion opens */ .contact-gri…" at bounding box center [380, 279] width 324 height 384
drag, startPoint x: 307, startPoint y: 164, endPoint x: 212, endPoint y: 47, distance: 150.9
click at [212, 47] on div "Debug Explain Copy Klachten.css Klachten.js New File Saved 19 seconds ago Not s…" at bounding box center [370, 242] width 348 height 432
type textarea "/* Prevent other cards from stretching when one accordion opens */ .contact-gri…"
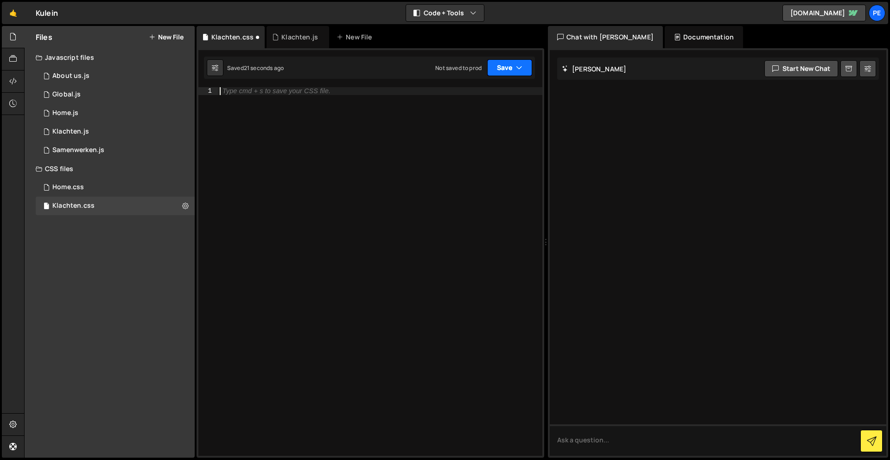
click at [507, 68] on button "Save" at bounding box center [509, 67] width 45 height 17
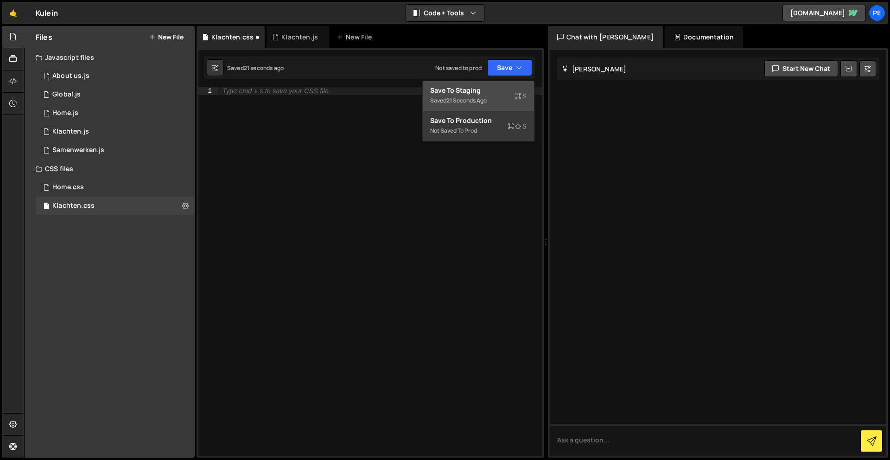
click at [481, 89] on div "Save to Staging S" at bounding box center [478, 90] width 96 height 9
